Goal: Task Accomplishment & Management: Manage account settings

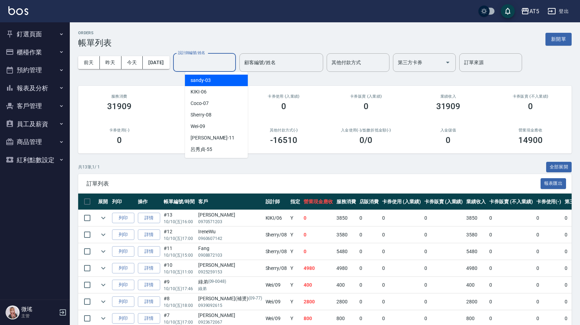
click at [251, 87] on div "卡券使用 (入業績) 0" at bounding box center [283, 103] width 82 height 34
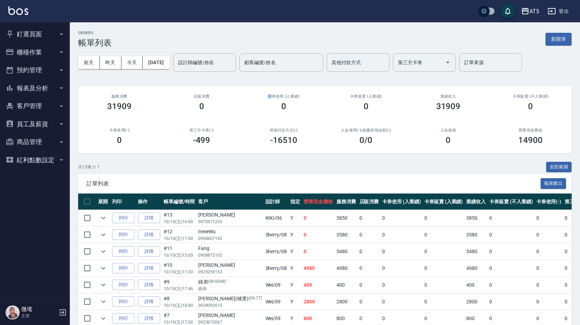
drag, startPoint x: 257, startPoint y: 92, endPoint x: 273, endPoint y: 95, distance: 16.0
click at [273, 95] on div "卡券使用 (入業績) 0" at bounding box center [283, 103] width 82 height 34
click at [273, 95] on h2 "卡券使用 (入業績)" at bounding box center [284, 96] width 66 height 5
click at [29, 106] on button "客戶管理" at bounding box center [35, 106] width 64 height 18
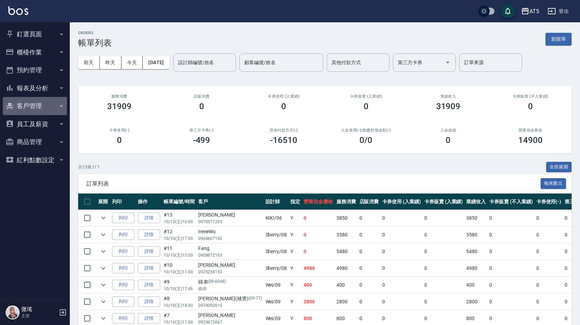
click at [35, 97] on button "客戶管理" at bounding box center [35, 106] width 64 height 18
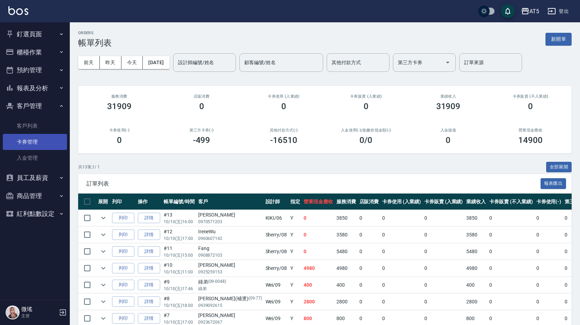
click at [33, 135] on link "卡券管理" at bounding box center [35, 142] width 64 height 16
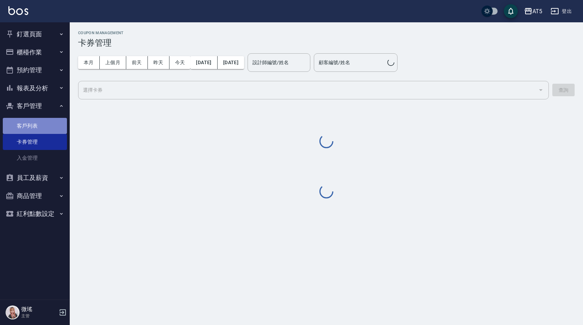
click at [32, 124] on link "客戶列表" at bounding box center [35, 126] width 64 height 16
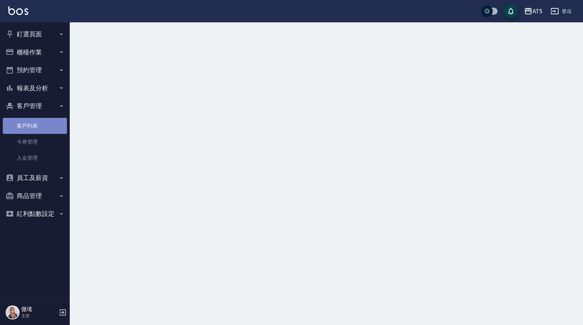
click at [33, 124] on link "客戶列表" at bounding box center [35, 126] width 64 height 16
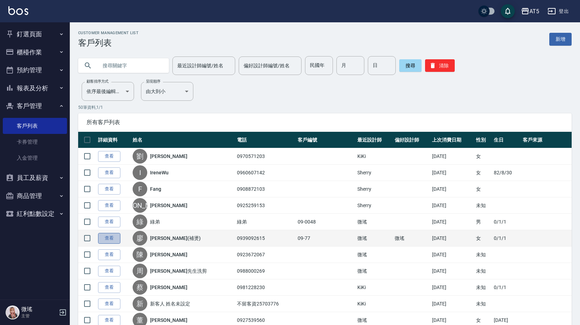
click at [115, 243] on link "查看" at bounding box center [109, 238] width 22 height 11
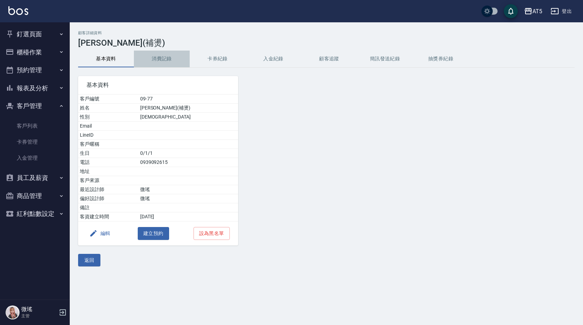
click at [159, 60] on button "消費記錄" at bounding box center [162, 59] width 56 height 17
